Goal: Transaction & Acquisition: Purchase product/service

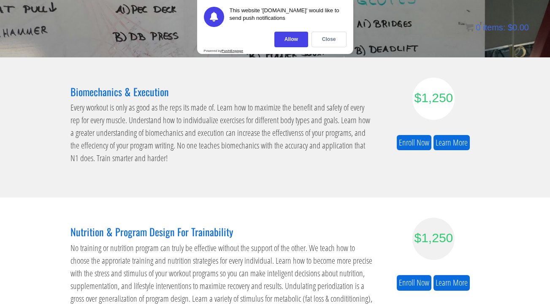
scroll to position [110, 0]
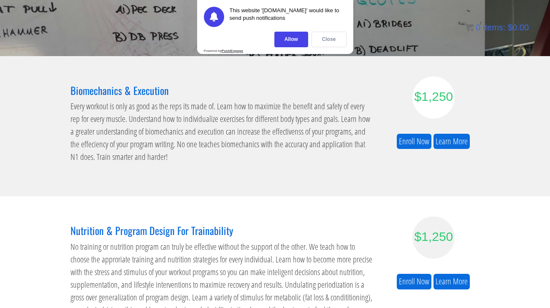
click at [327, 41] on div "Close" at bounding box center [329, 40] width 35 height 16
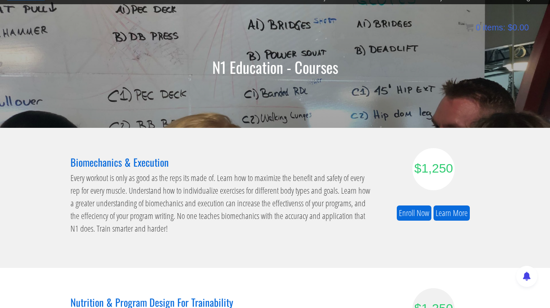
scroll to position [0, 0]
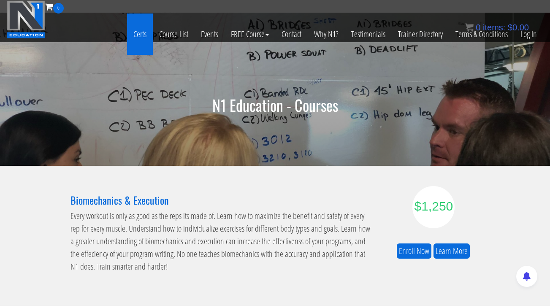
click at [141, 35] on link "Certs" at bounding box center [140, 34] width 26 height 41
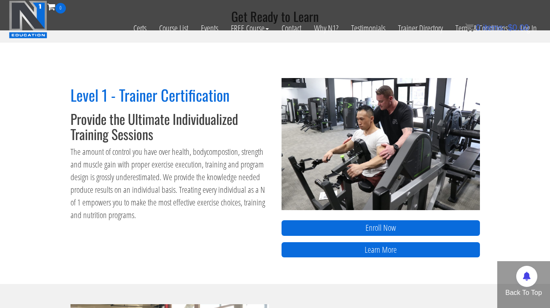
scroll to position [307, 0]
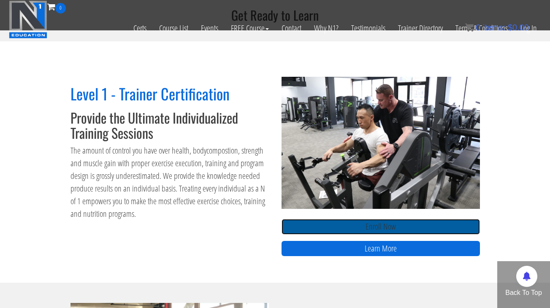
click at [342, 228] on link "Enroll Now" at bounding box center [381, 227] width 198 height 16
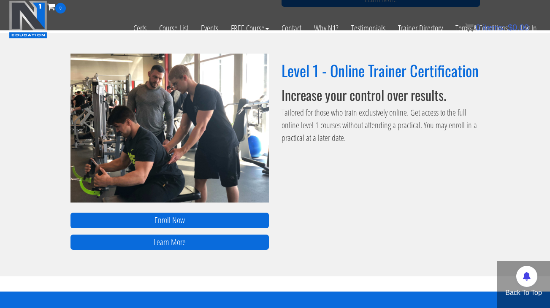
scroll to position [557, 0]
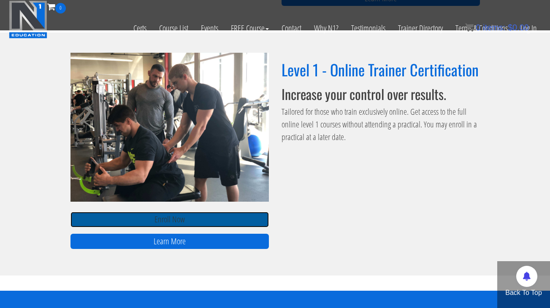
click at [175, 217] on link "Enroll Now" at bounding box center [170, 220] width 198 height 16
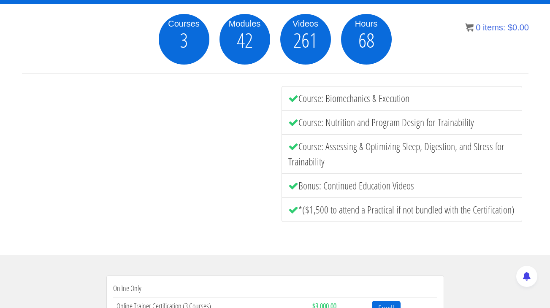
scroll to position [120, 0]
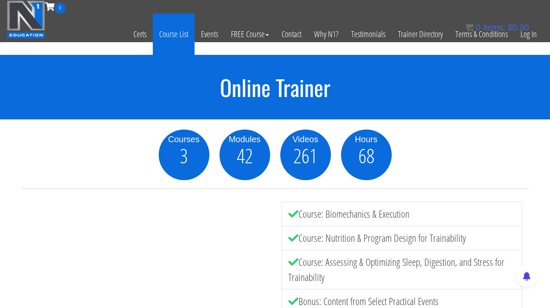
click at [178, 34] on link "Course List" at bounding box center [174, 34] width 42 height 41
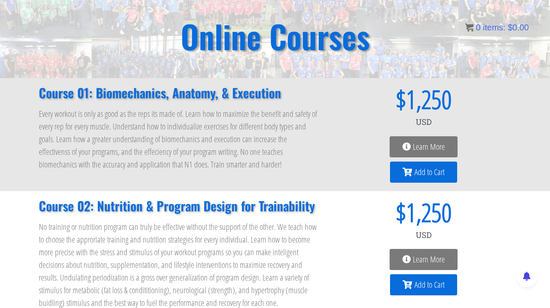
scroll to position [62, 0]
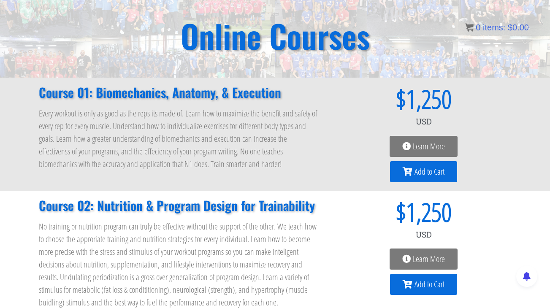
click at [425, 170] on span "Add to Cart" at bounding box center [430, 172] width 30 height 8
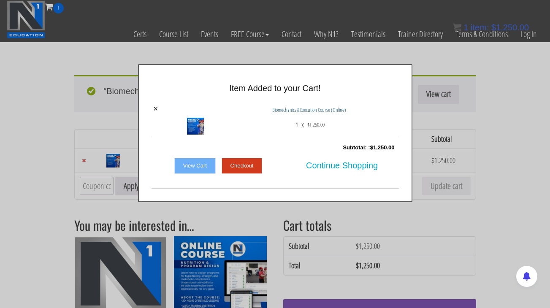
click at [240, 164] on link "Checkout" at bounding box center [242, 166] width 41 height 16
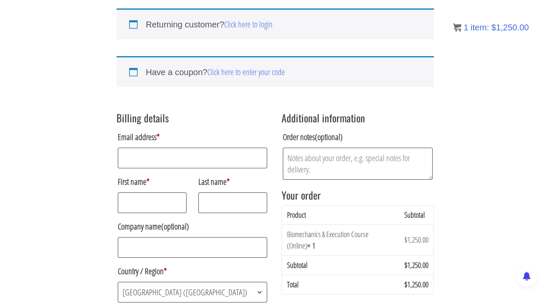
scroll to position [68, 0]
